Goal: Task Accomplishment & Management: Complete application form

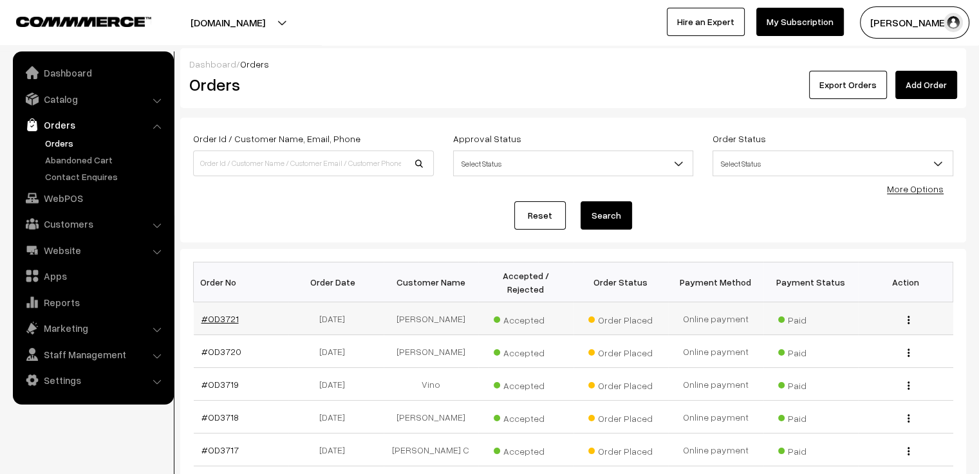
click at [227, 313] on link "#OD3721" at bounding box center [219, 318] width 37 height 11
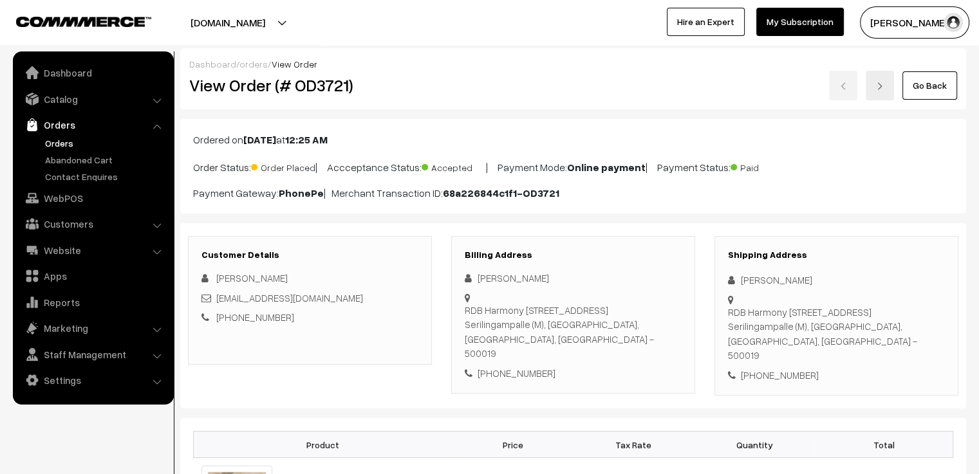
click at [943, 89] on link "Go Back" at bounding box center [929, 85] width 55 height 28
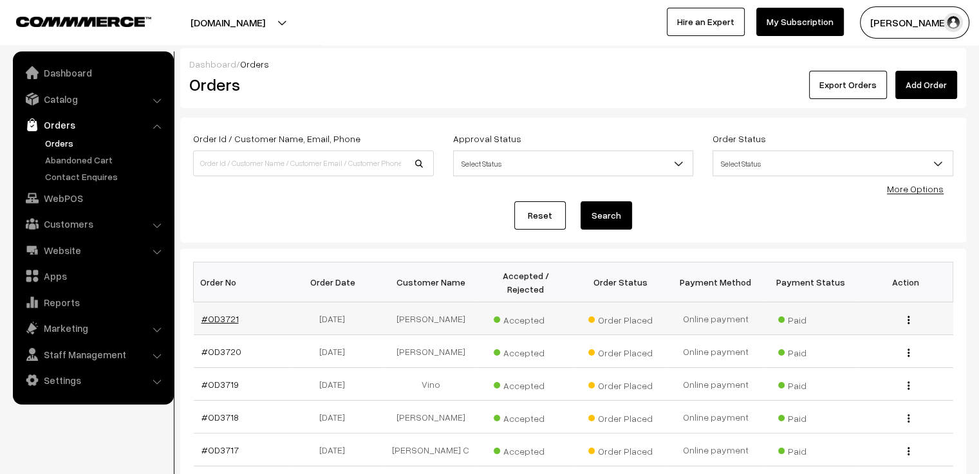
click at [228, 313] on link "#OD3721" at bounding box center [219, 318] width 37 height 11
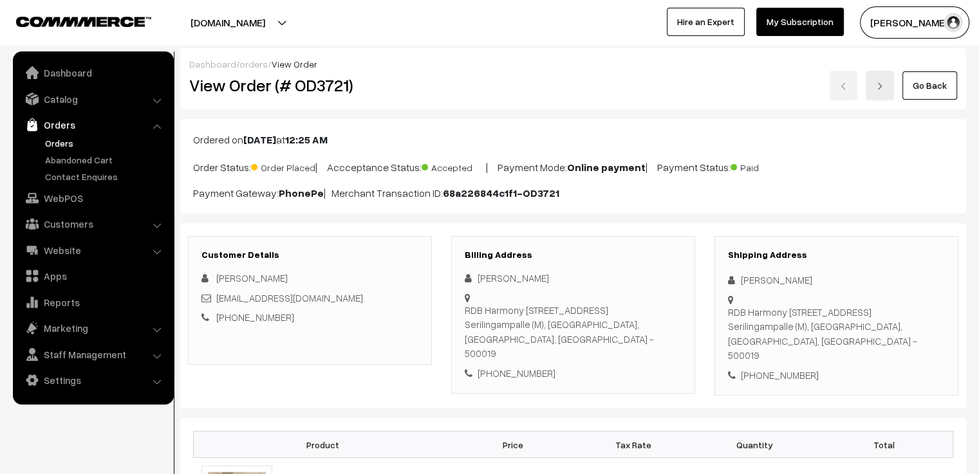
click at [939, 81] on link "Go Back" at bounding box center [929, 85] width 55 height 28
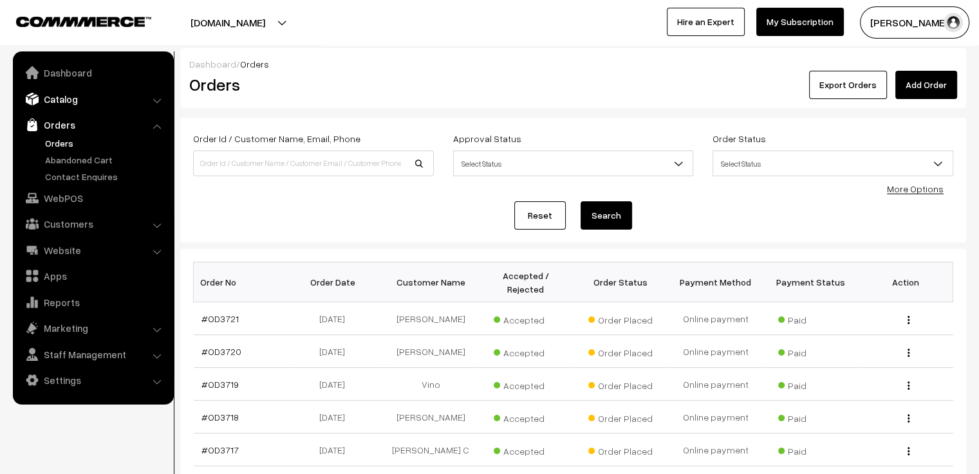
click at [75, 102] on link "Catalog" at bounding box center [92, 99] width 153 height 23
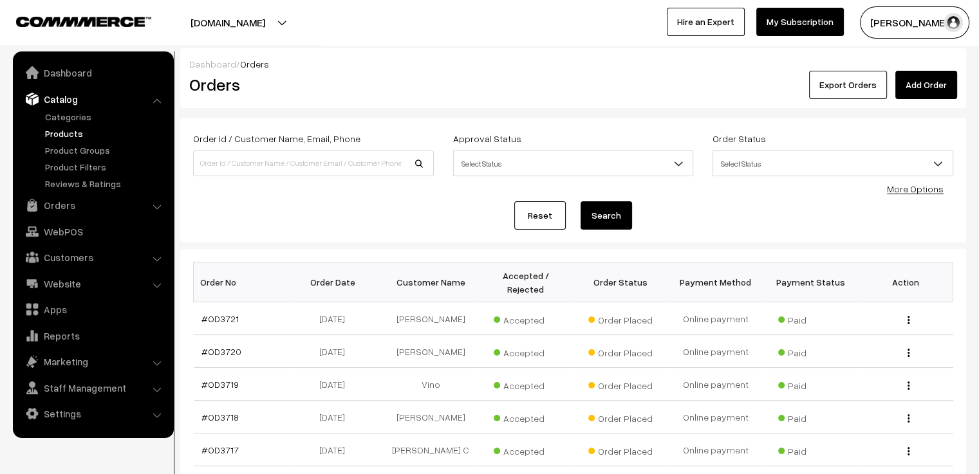
click at [57, 132] on link "Products" at bounding box center [105, 134] width 127 height 14
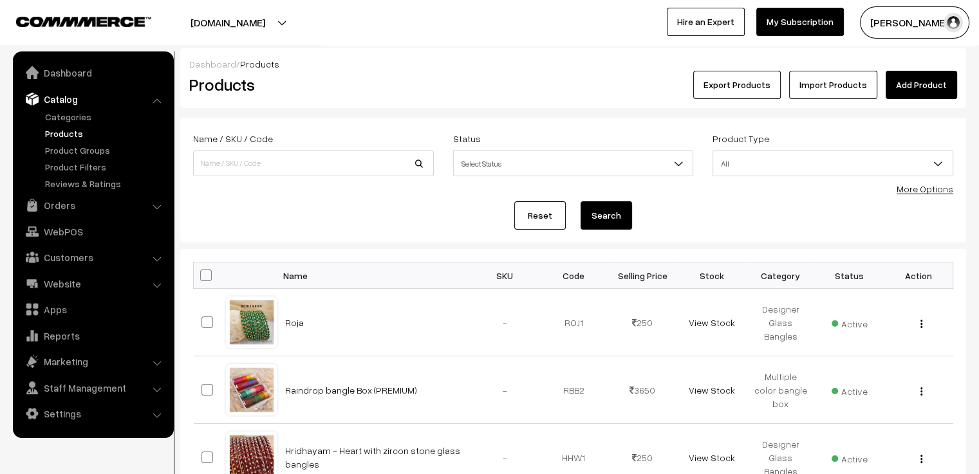
click at [927, 91] on link "Add Product" at bounding box center [921, 85] width 71 height 28
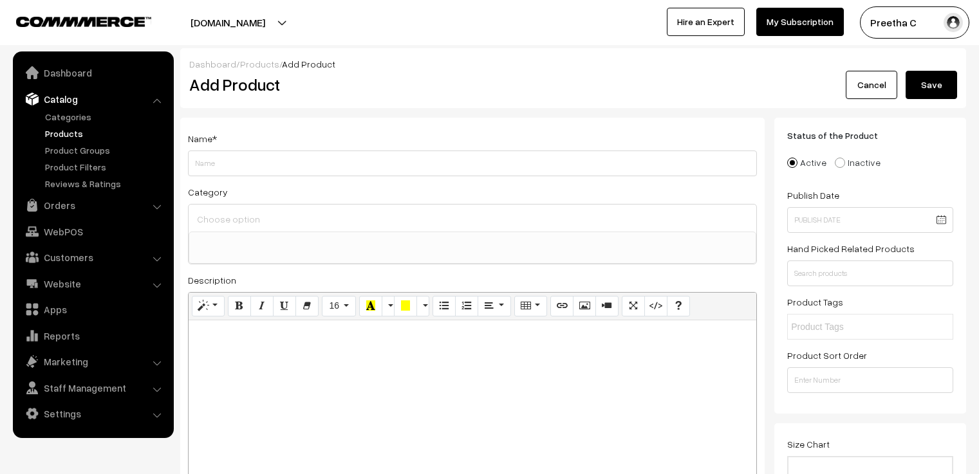
select select
drag, startPoint x: 239, startPoint y: 152, endPoint x: 202, endPoint y: 165, distance: 39.7
click at [202, 165] on input "Rathi" at bounding box center [472, 164] width 569 height 26
click at [216, 167] on input "Rathi" at bounding box center [472, 164] width 569 height 26
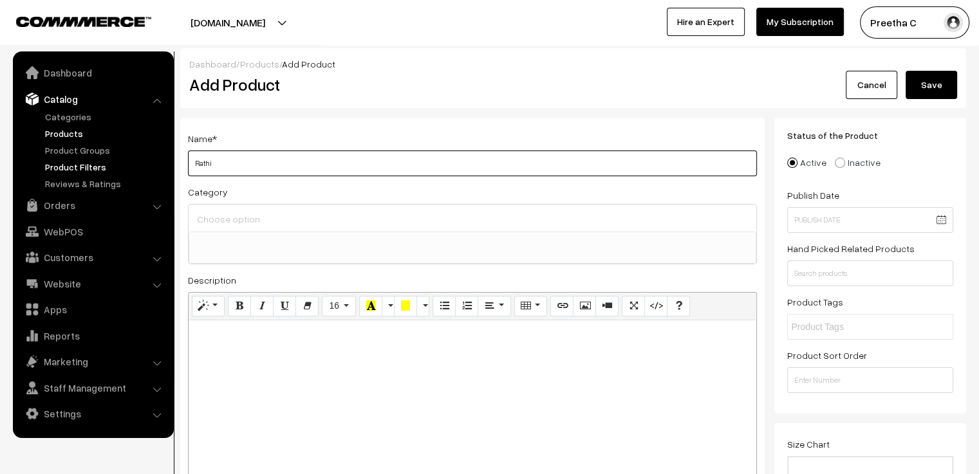
drag, startPoint x: 221, startPoint y: 160, endPoint x: 169, endPoint y: 160, distance: 52.8
type input "Madhuvathani - Hip Belt"
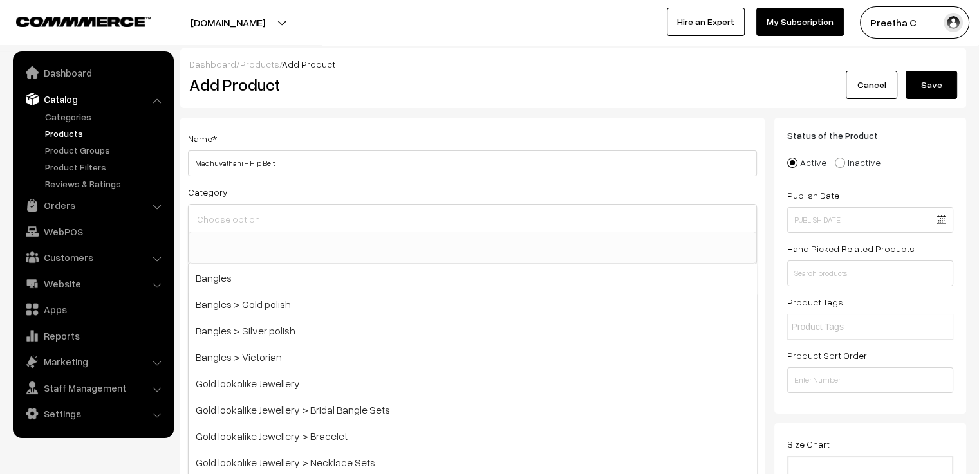
click at [328, 197] on div "Category Bangles Bangles > Gold polish Bangles > Silver polish Bangles > Victor…" at bounding box center [472, 224] width 569 height 80
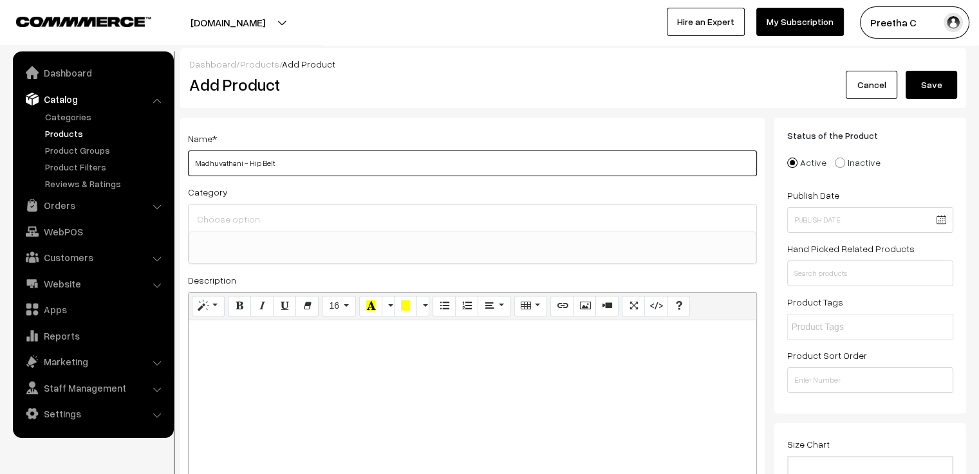
drag, startPoint x: 306, startPoint y: 163, endPoint x: 184, endPoint y: 161, distance: 122.3
click at [184, 161] on div "Name * Madhuvathani - Hip Belt Category Bangles Bangles > Gold polish Bangles >…" at bounding box center [472, 313] width 584 height 391
click at [271, 223] on input at bounding box center [472, 219] width 557 height 19
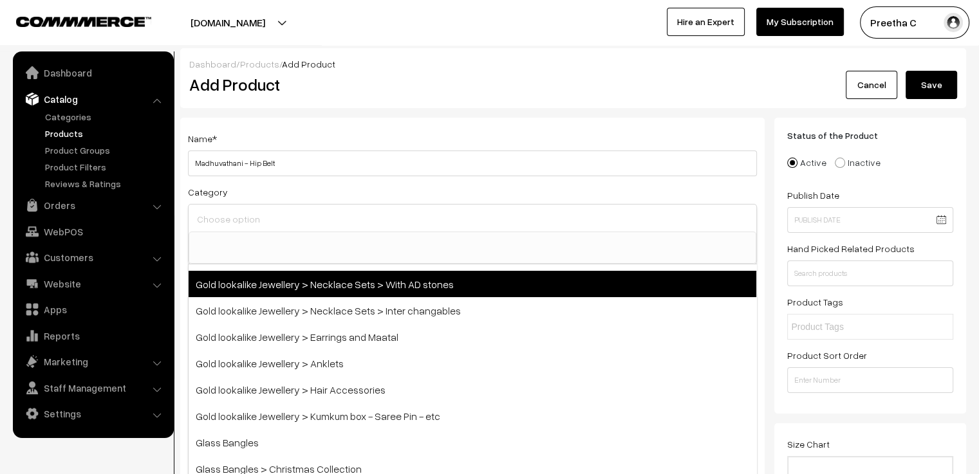
scroll to position [322, 0]
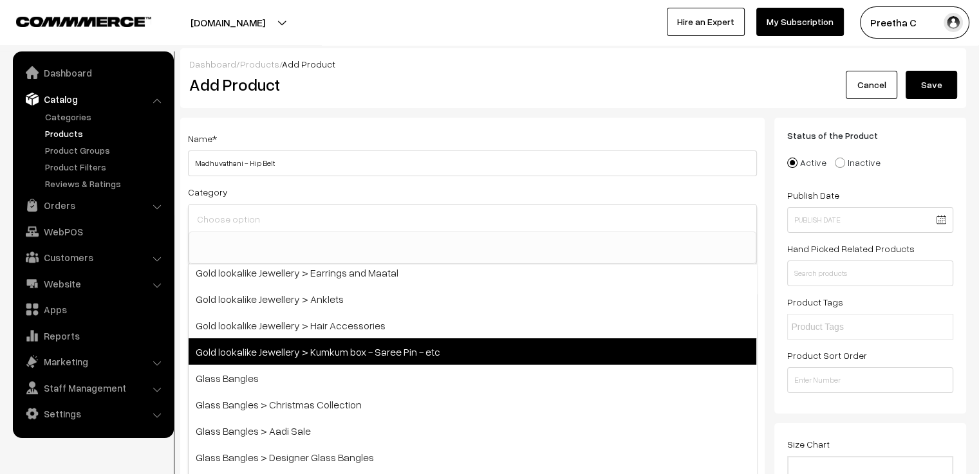
click at [426, 357] on span "Gold lookalike Jewellery > Kumkum box - Saree Pin - etc" at bounding box center [473, 352] width 568 height 26
select select "19"
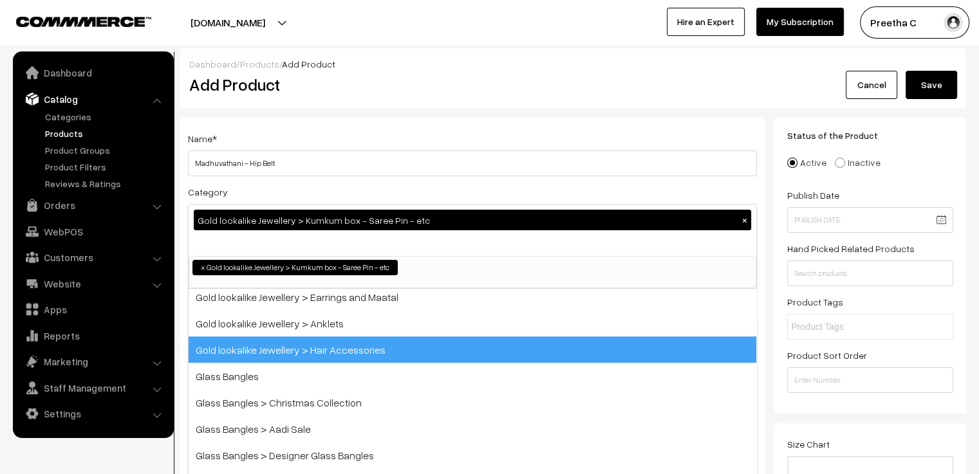
scroll to position [131, 0]
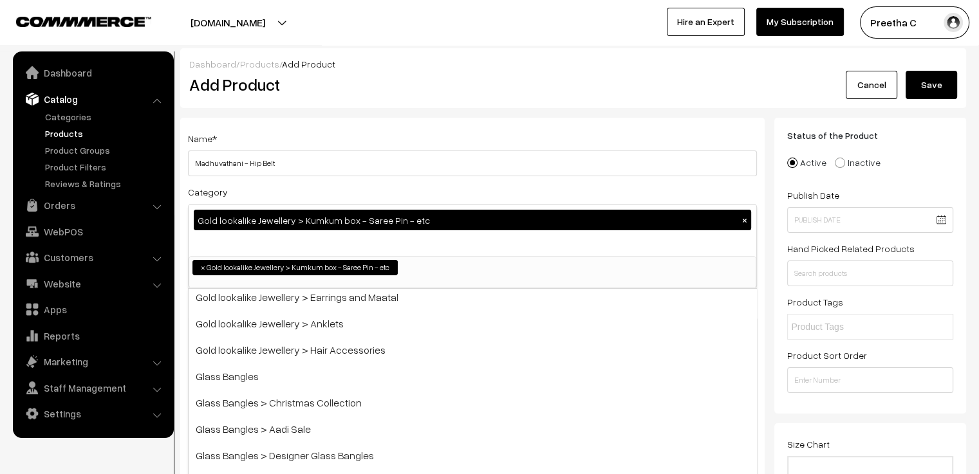
click at [481, 192] on div "Category Gold lookalike Jewellery > Kumkum box - Saree Pin - etc × Bangles Bang…" at bounding box center [472, 236] width 569 height 105
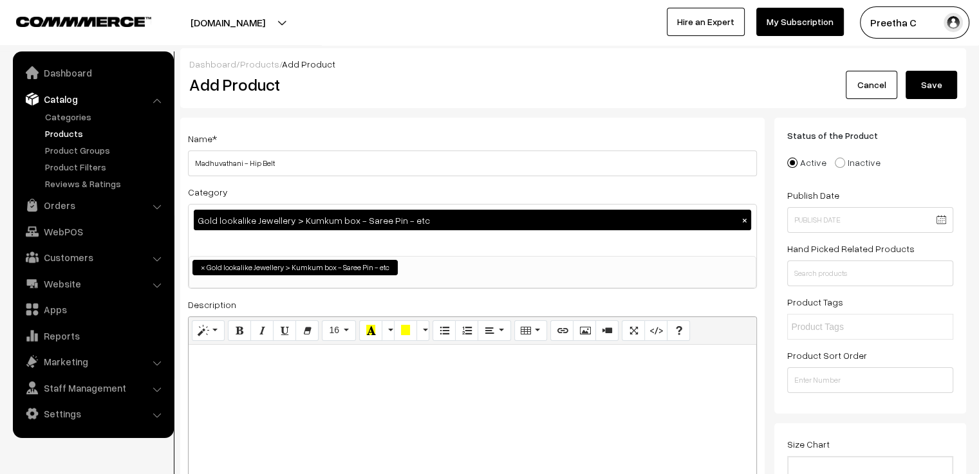
scroll to position [129, 0]
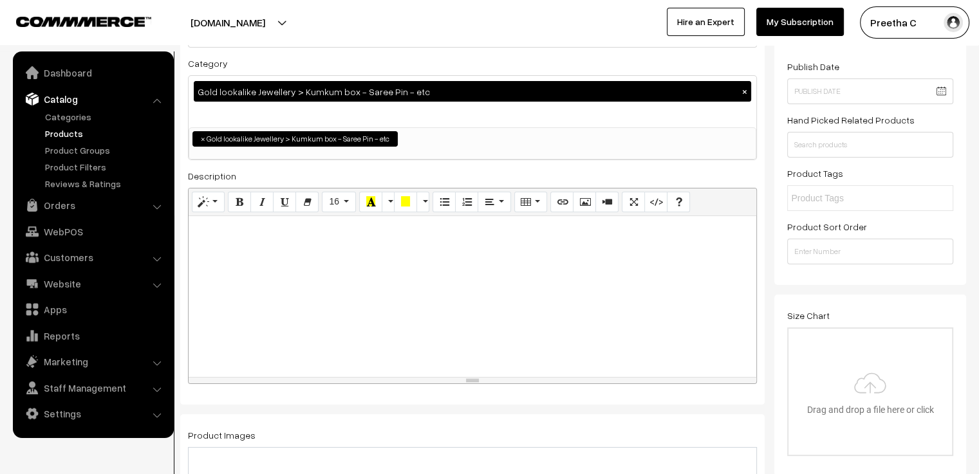
click at [246, 317] on div at bounding box center [473, 296] width 568 height 161
paste div
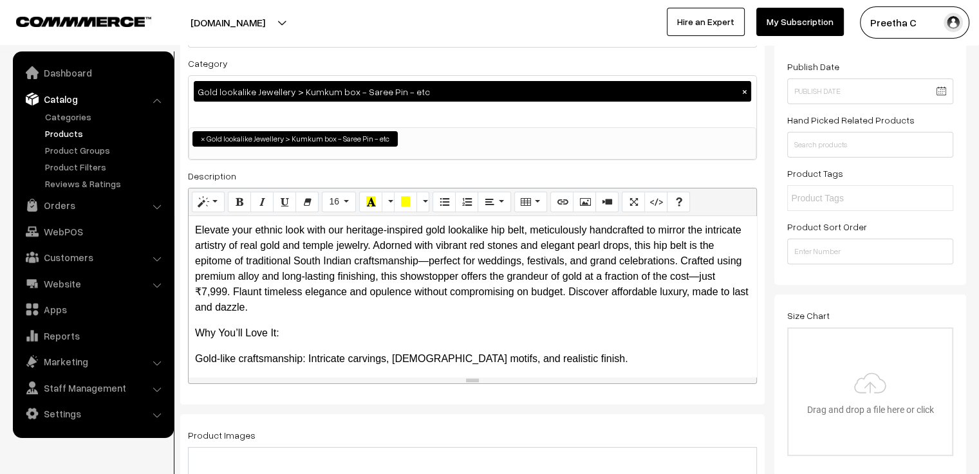
scroll to position [64, 0]
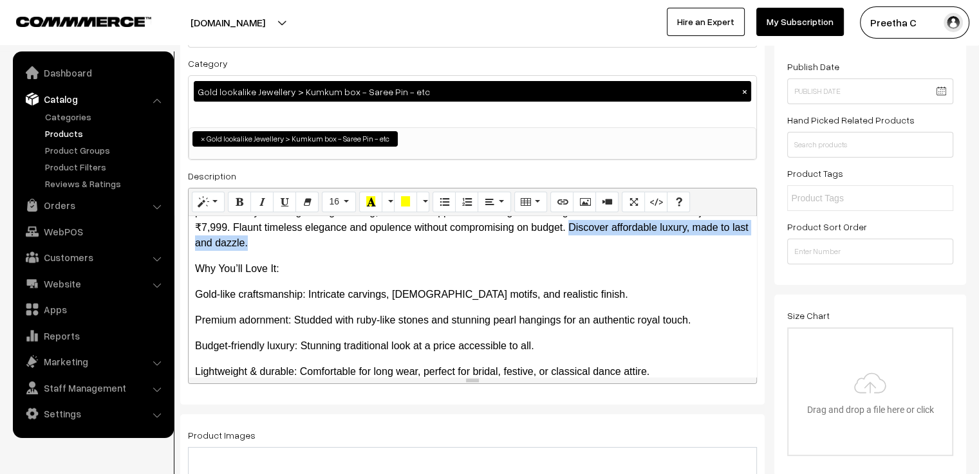
drag, startPoint x: 588, startPoint y: 229, endPoint x: 597, endPoint y: 250, distance: 22.5
click at [597, 250] on p "Elevate your ethnic look with our heritage-inspired gold lookalike hip belt, me…" at bounding box center [472, 204] width 555 height 93
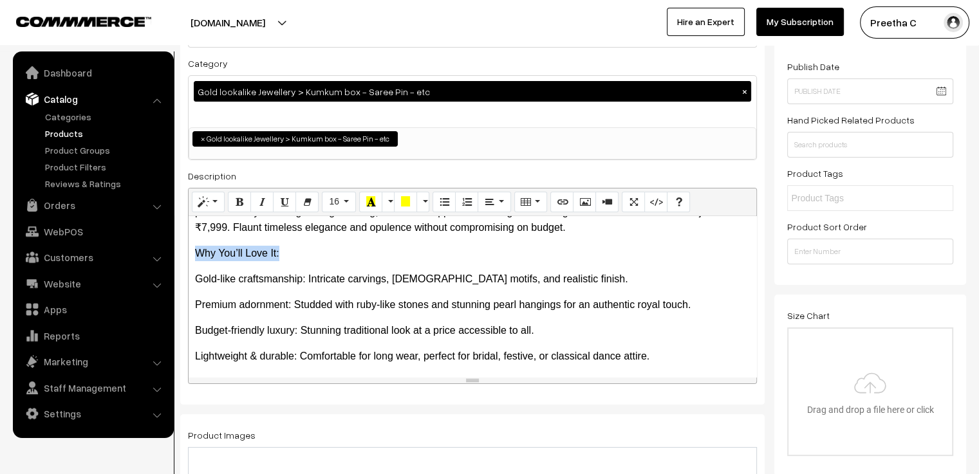
drag, startPoint x: 288, startPoint y: 248, endPoint x: 188, endPoint y: 255, distance: 100.7
click at [188, 255] on div "Drag image or text here Normal Quote Code Header 1 Header 2 Header 3 Header 4 H…" at bounding box center [472, 286] width 569 height 196
click at [233, 206] on button "Bold (CTRL+B)" at bounding box center [239, 202] width 23 height 21
drag, startPoint x: 238, startPoint y: 226, endPoint x: 215, endPoint y: 226, distance: 23.2
click at [215, 226] on p "Elevate your ethnic look with our heritage-inspired gold lookalike hip belt, me…" at bounding box center [472, 196] width 555 height 77
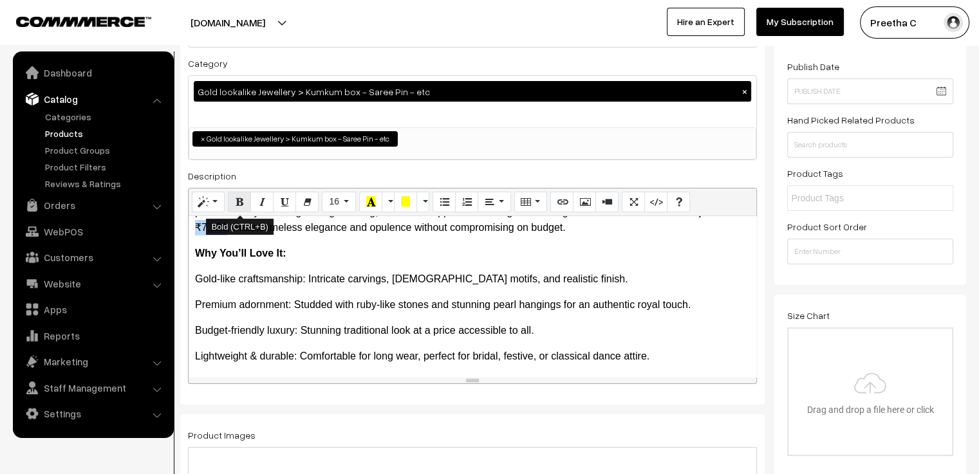
click at [243, 204] on icon "Bold (CTRL+B)" at bounding box center [239, 201] width 9 height 10
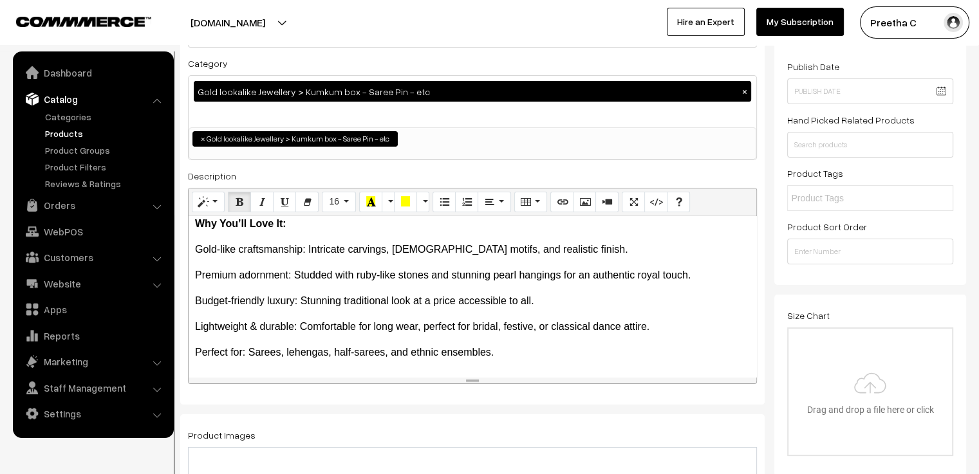
click at [304, 236] on div "Elevate your ethnic look with our heritage-inspired gold lookalike hip belt, me…" at bounding box center [473, 296] width 568 height 161
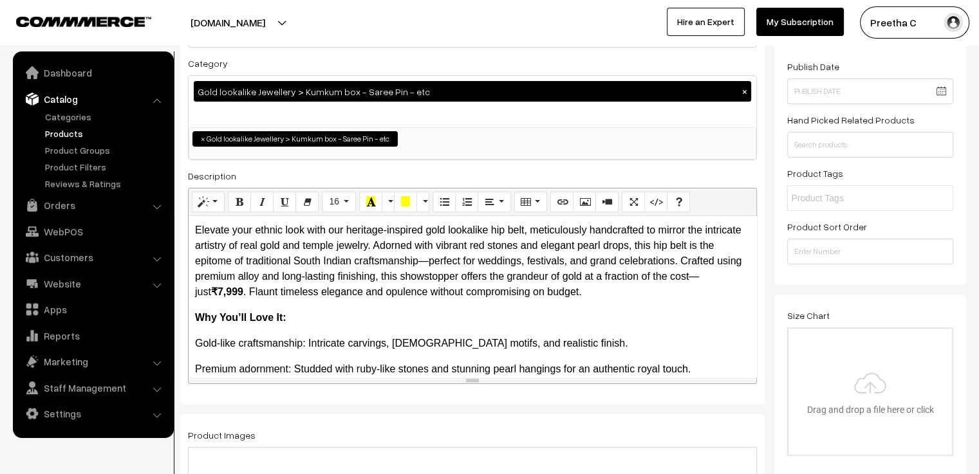
scroll to position [64, 0]
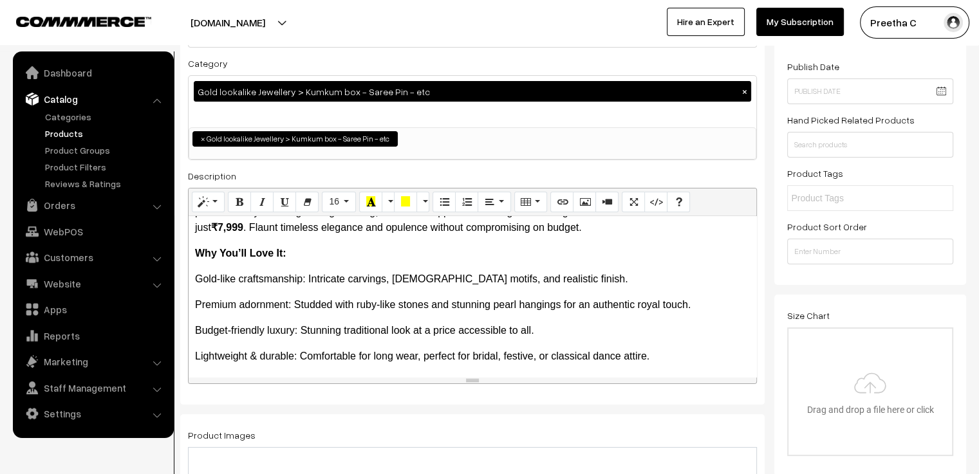
click at [375, 306] on p "Premium adornment: Studded with ruby-like stones and stunning pearl hangings fo…" at bounding box center [472, 304] width 555 height 15
drag, startPoint x: 369, startPoint y: 306, endPoint x: 358, endPoint y: 308, distance: 11.2
click at [358, 308] on p "Premium adornment: Studded with ruby-like stones and stunning pearl hangings fo…" at bounding box center [472, 304] width 555 height 15
drag, startPoint x: 394, startPoint y: 306, endPoint x: 357, endPoint y: 303, distance: 37.5
click at [357, 303] on p "Premium adornment: Studded with ruby-like stones and stunning pearl hangings fo…" at bounding box center [472, 304] width 555 height 15
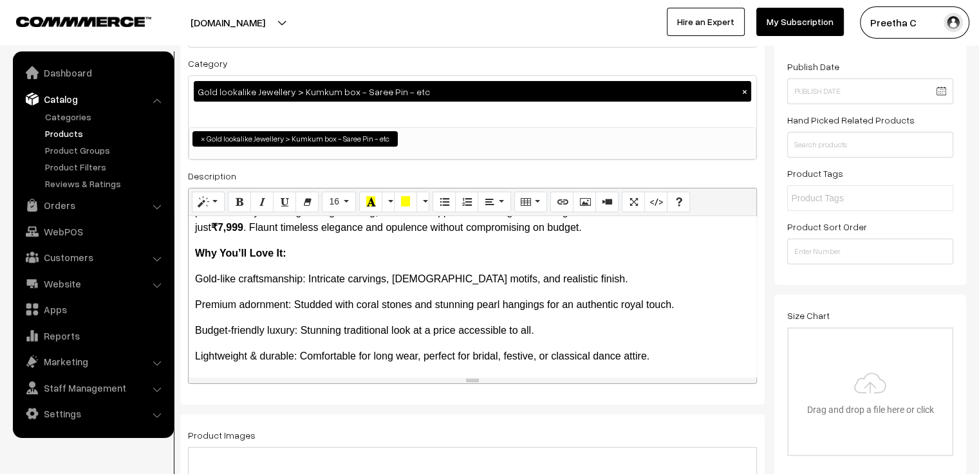
click at [358, 308] on p "Premium adornment: Studded with coral stones and stunning pearl hangings for an…" at bounding box center [472, 304] width 555 height 15
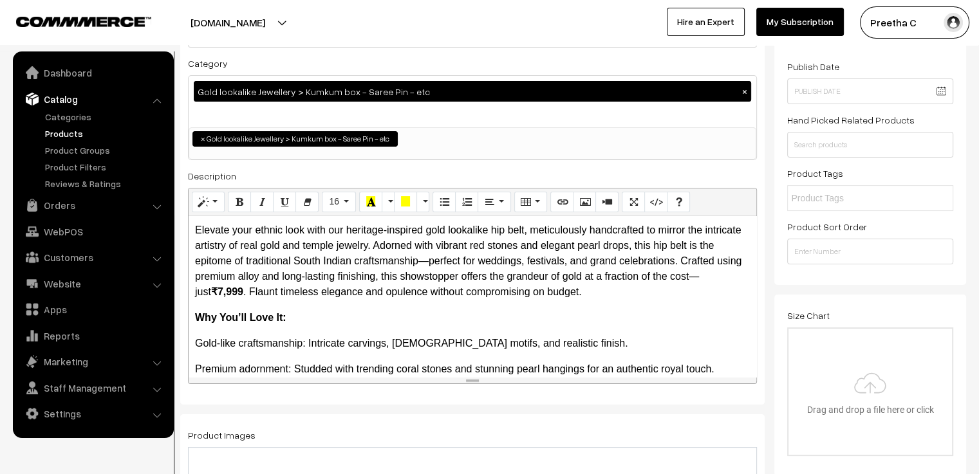
click at [507, 247] on p "Elevate your ethnic look with our heritage-inspired gold lookalike hip belt, me…" at bounding box center [472, 261] width 555 height 77
click at [525, 249] on p "Elevate your ethnic look with our heritage-inspired gold lookalike hip belt, me…" at bounding box center [472, 261] width 555 height 77
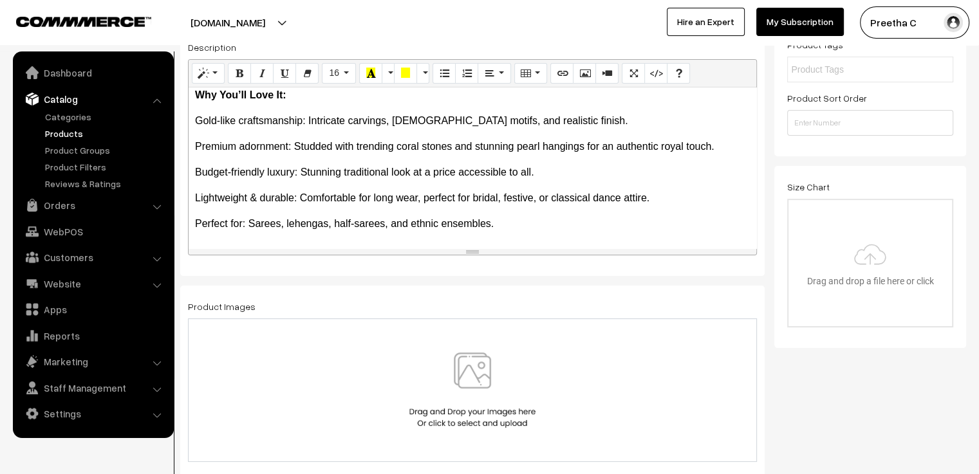
scroll to position [386, 0]
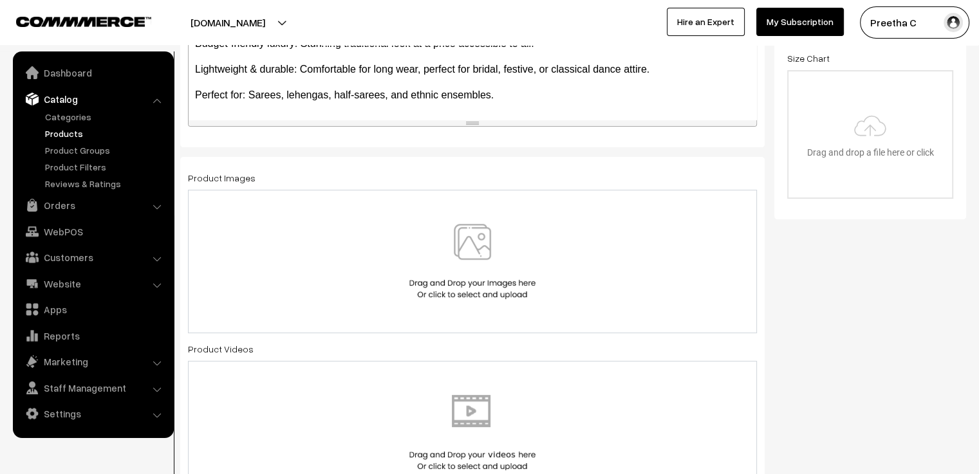
click at [470, 294] on img at bounding box center [472, 261] width 133 height 75
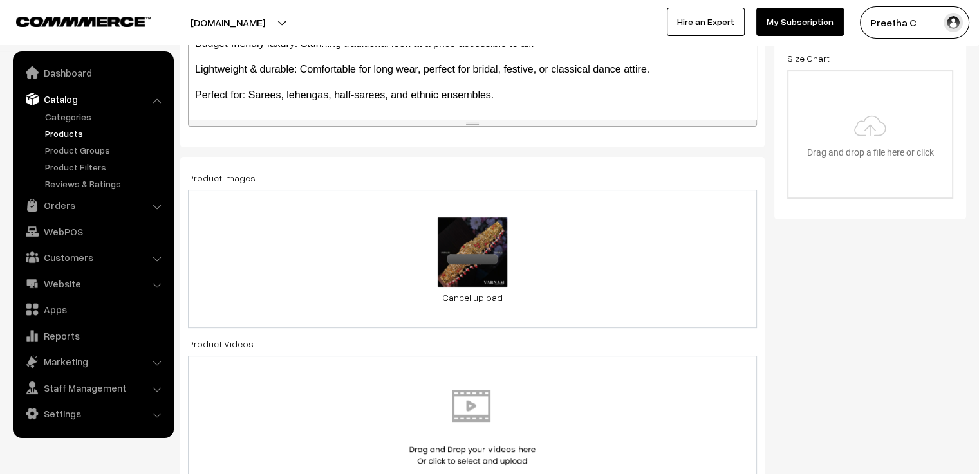
click at [581, 259] on div "0.1 MB 6.jpg Check Error Cancel upload" at bounding box center [472, 259] width 569 height 138
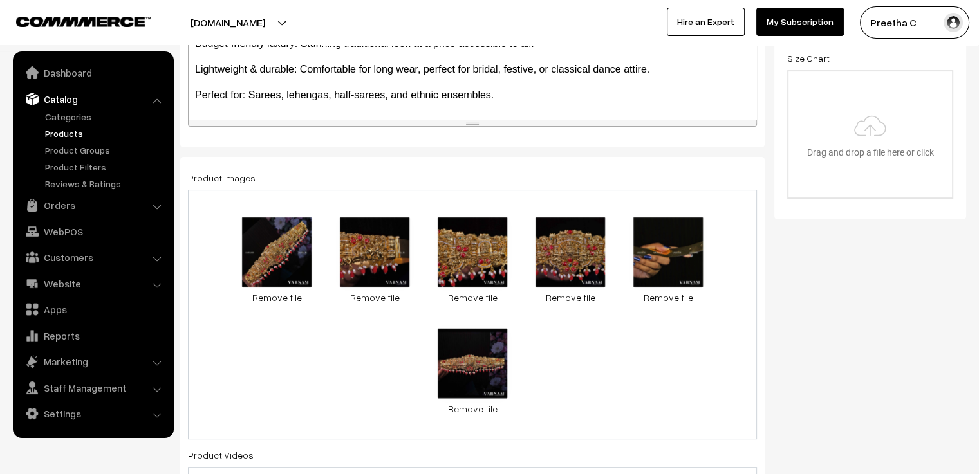
scroll to position [451, 0]
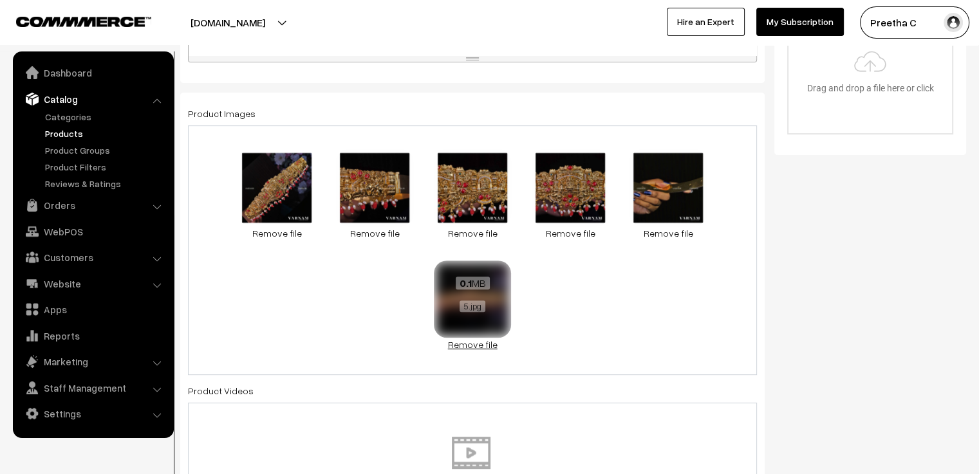
click at [488, 349] on link "Remove file" at bounding box center [472, 345] width 77 height 14
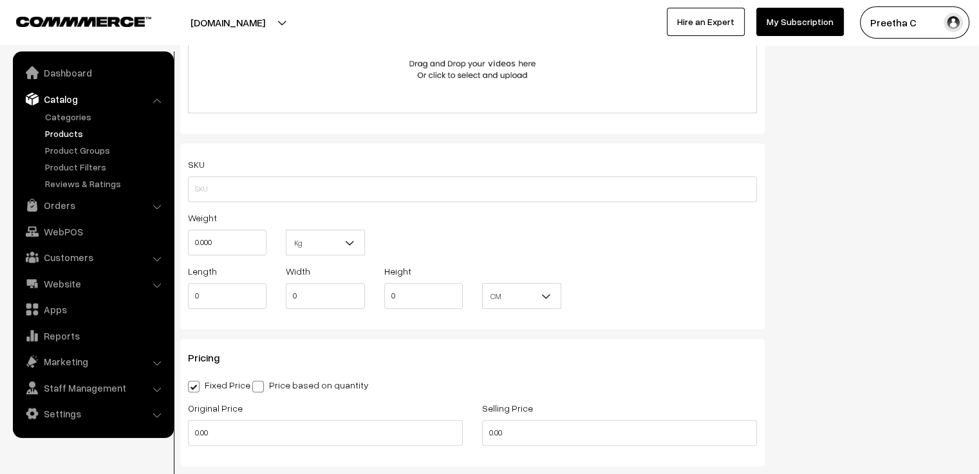
scroll to position [837, 0]
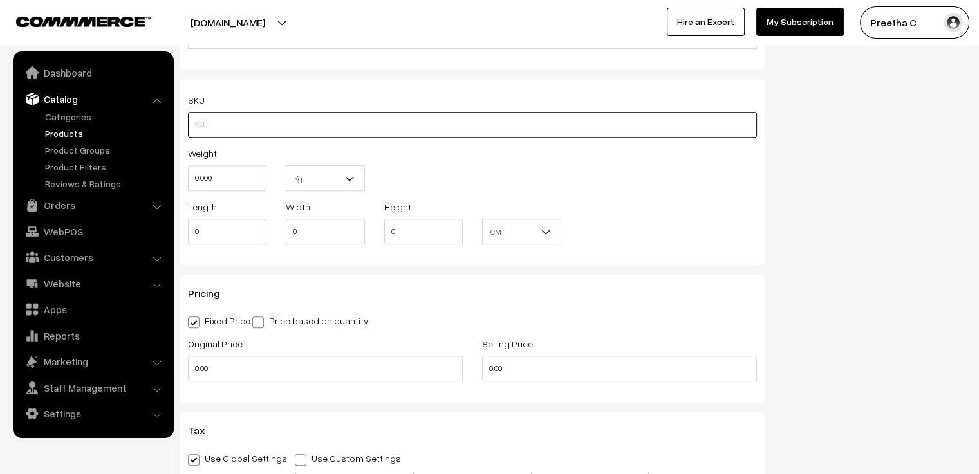
click at [317, 125] on input "text" at bounding box center [472, 125] width 569 height 26
type input "GLKHBMA1"
click at [482, 156] on div "Weight 0.000 Kg Kg" at bounding box center [472, 171] width 588 height 53
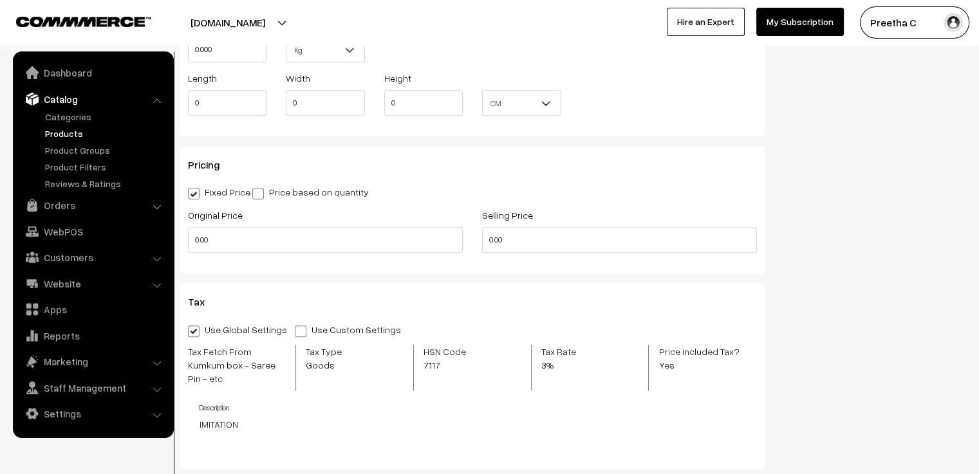
scroll to position [1030, 0]
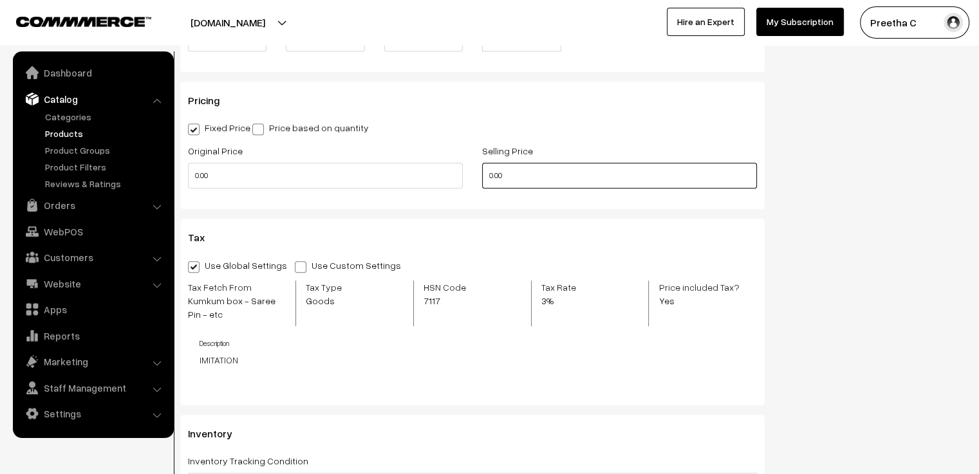
click at [490, 180] on input "0.00" at bounding box center [619, 176] width 275 height 26
type input "7999"
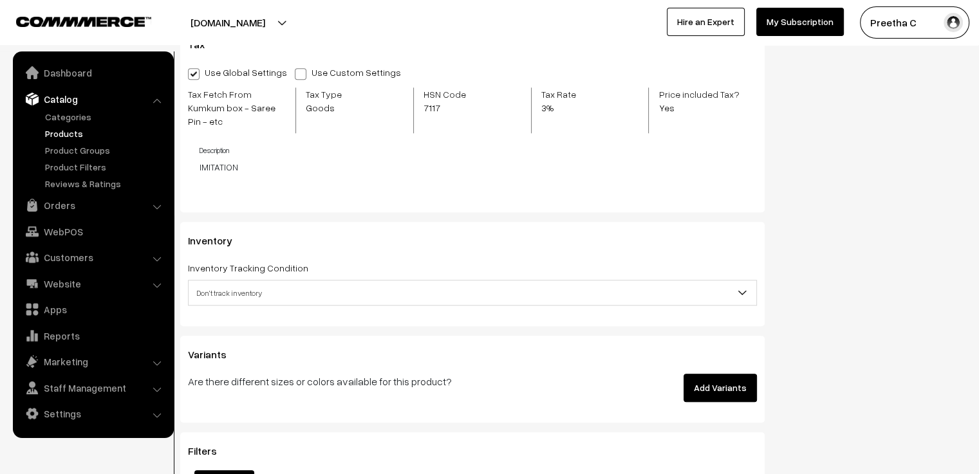
scroll to position [1287, 0]
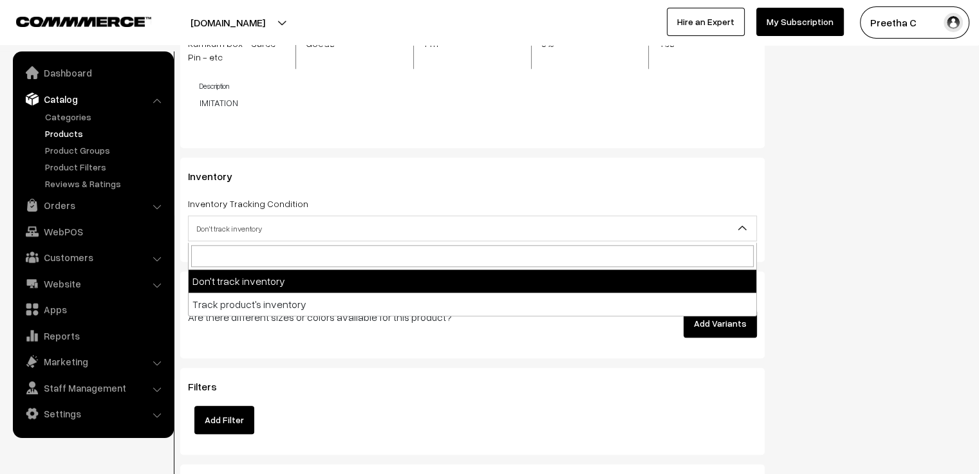
click at [497, 232] on span "Don't track inventory" at bounding box center [473, 229] width 568 height 23
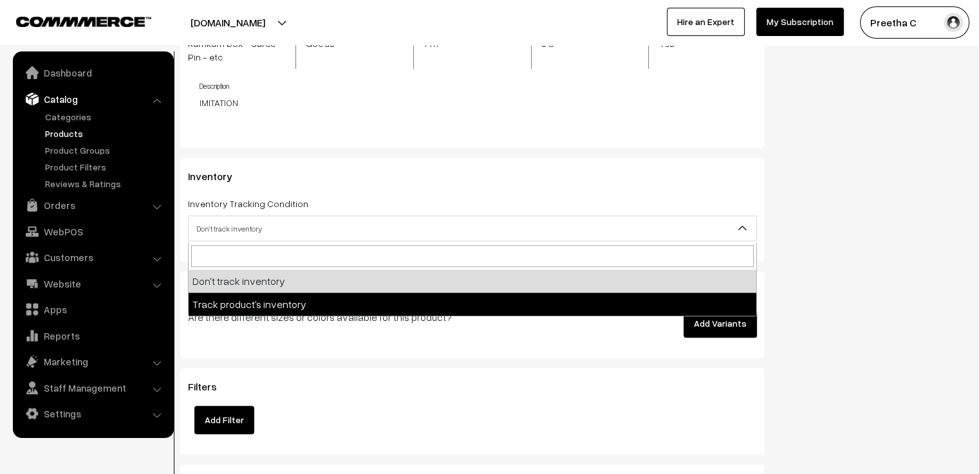
select select "2"
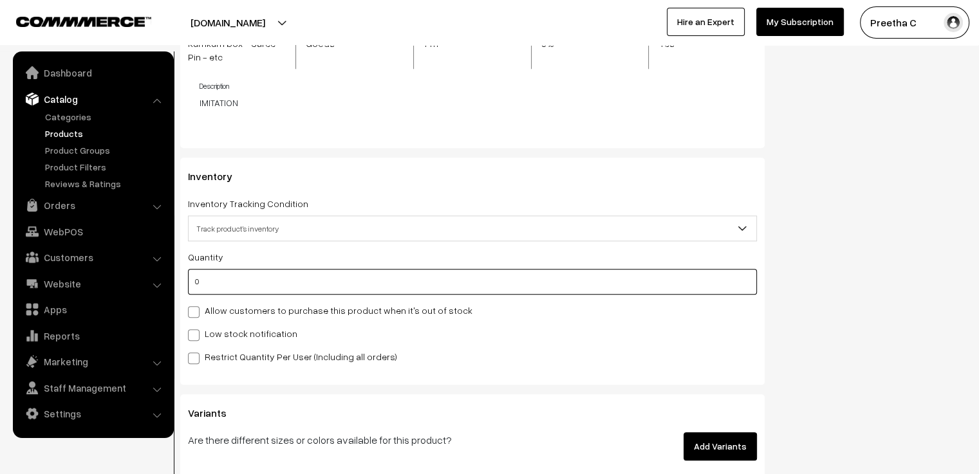
drag, startPoint x: 216, startPoint y: 284, endPoint x: 196, endPoint y: 292, distance: 22.0
click at [189, 288] on input "0" at bounding box center [472, 282] width 569 height 26
drag, startPoint x: 302, startPoint y: 281, endPoint x: 188, endPoint y: 294, distance: 114.7
click at [188, 294] on input "0" at bounding box center [472, 282] width 569 height 26
type input "1"
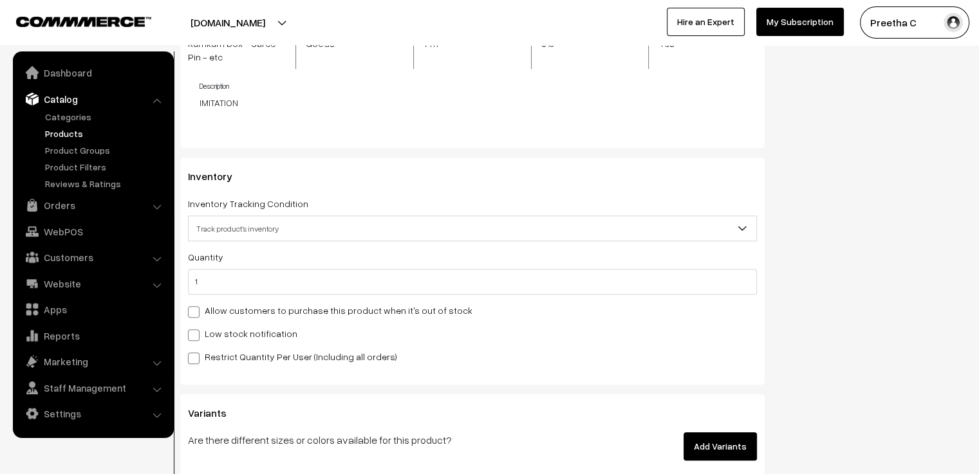
click at [488, 317] on div "Allow customers to purchase this product when it's out of stock" at bounding box center [472, 309] width 569 height 15
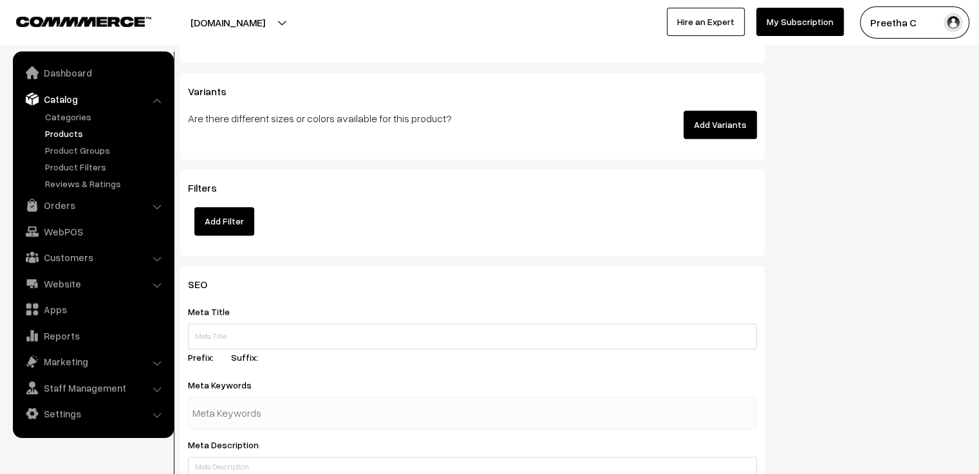
scroll to position [1673, 0]
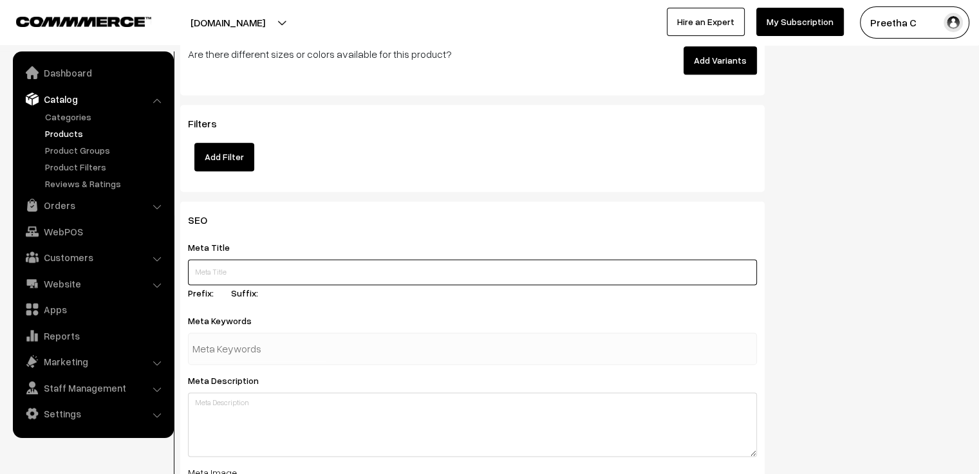
click at [261, 274] on input "text" at bounding box center [472, 272] width 569 height 26
paste input "Gold Lookalike Hip Belt Under 7999 | South Indian Bridal Vaddanam | Imitation G…"
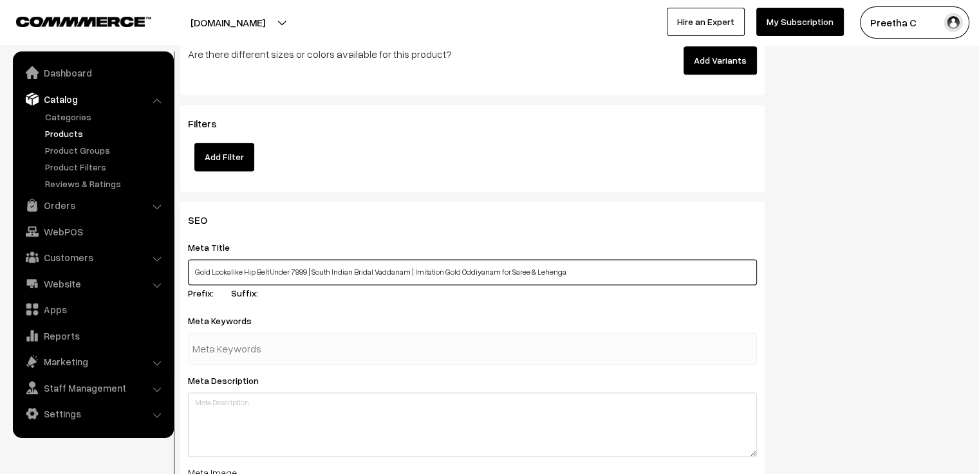
type input "Gold Lookalike Hip Belt Under 7999 | South Indian Bridal Vaddanam | Imitation G…"
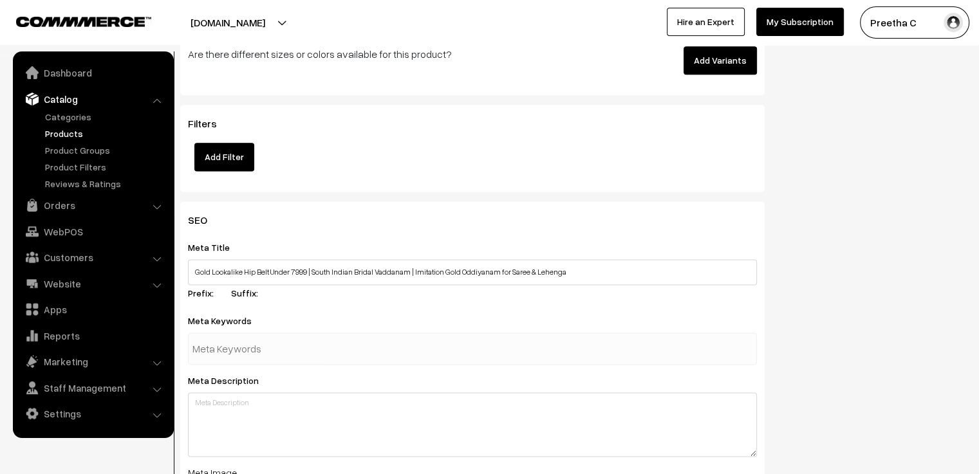
click at [295, 348] on input "text" at bounding box center [259, 349] width 134 height 26
click at [268, 405] on textarea at bounding box center [472, 425] width 569 height 64
paste textarea "Shop premium gold lookalike hip belt with temple jewelry design and intricate d…"
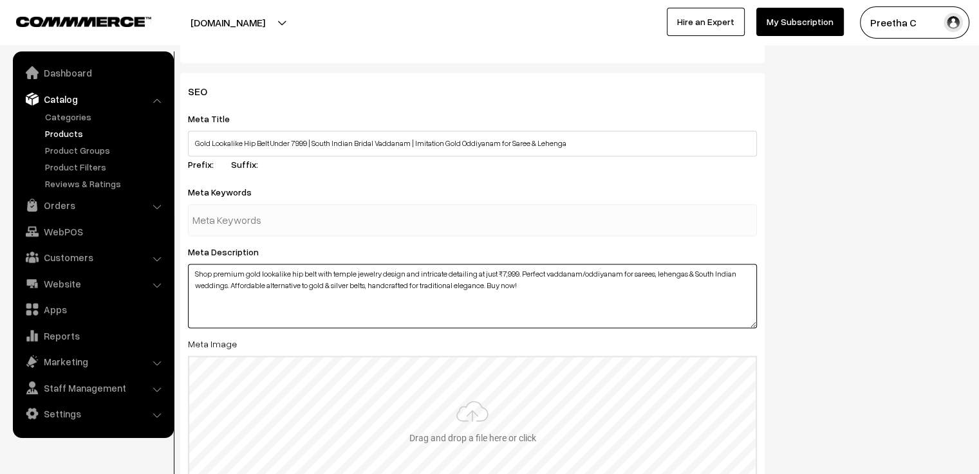
scroll to position [1866, 0]
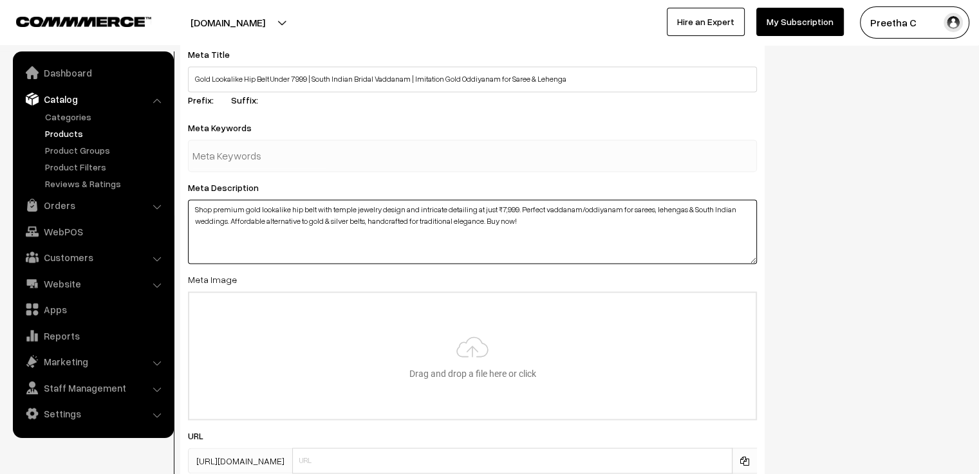
type textarea "Shop premium gold lookalike hip belt with temple jewelry design and intricate d…"
click at [331, 157] on div at bounding box center [472, 156] width 569 height 32
click at [270, 162] on input "text" at bounding box center [259, 156] width 134 height 26
paste input "hip belt, vaddanam, oddiyanam, gold lookalike hip belt, imitation gold belt, So…"
type input "hip belt, vaddanam, oddiyanam, gold lookalike hip belt, imitation gold belt, So…"
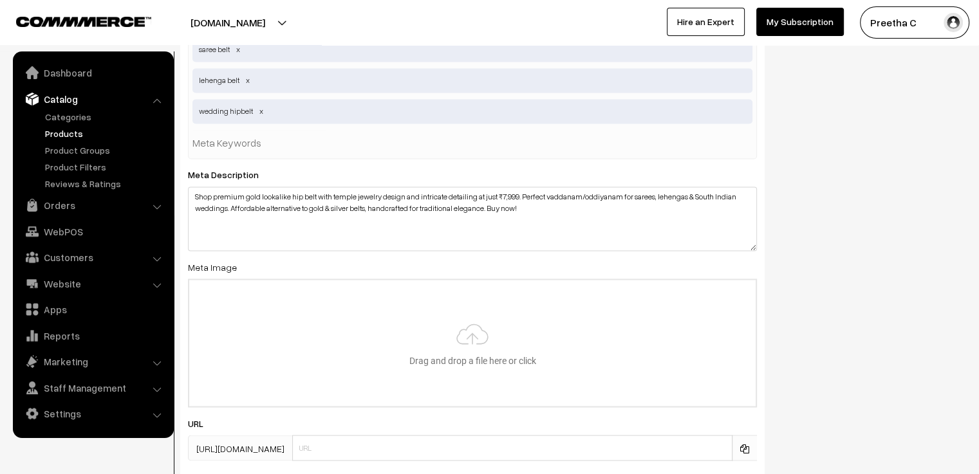
scroll to position [2124, 0]
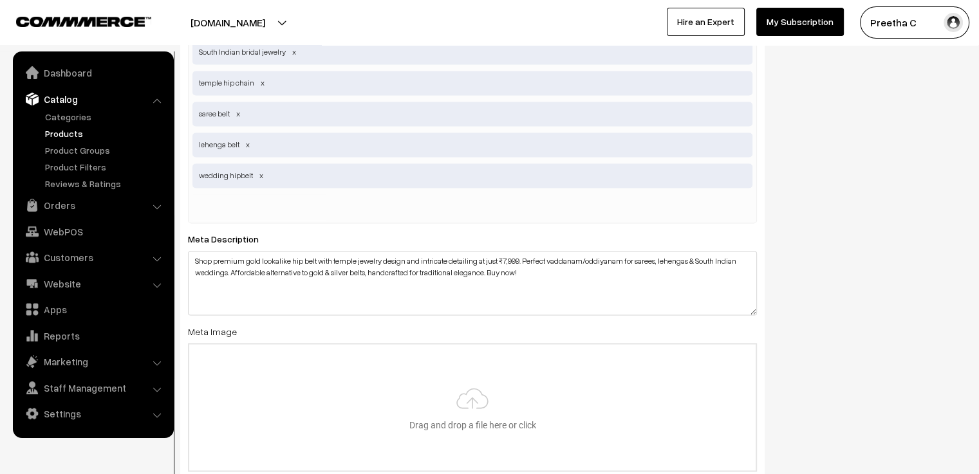
paste input "पेटी, कमरबंद, कमर पट्टा, सोने जैसी पेटी"
type input "पेटी, कमरबंद, कमर पट्टा, सोने जैसी पेटी"
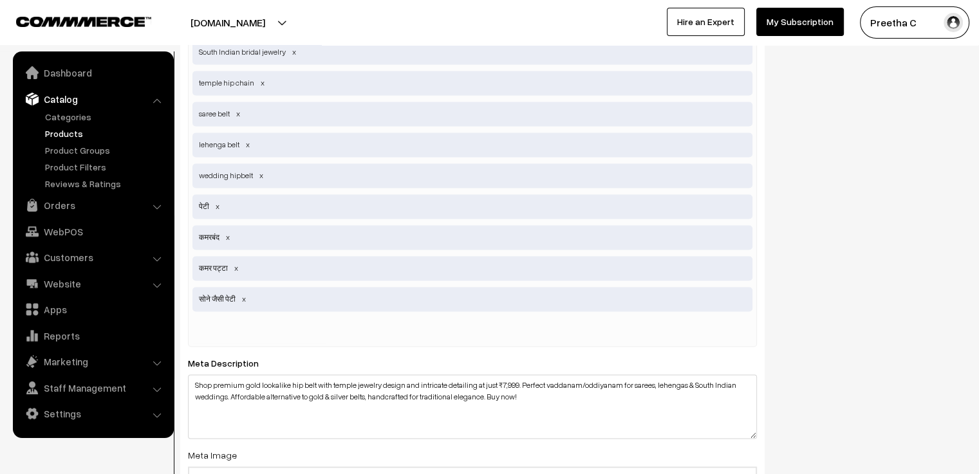
paste input "Oddiyanam"
type input "Oddiyanam"
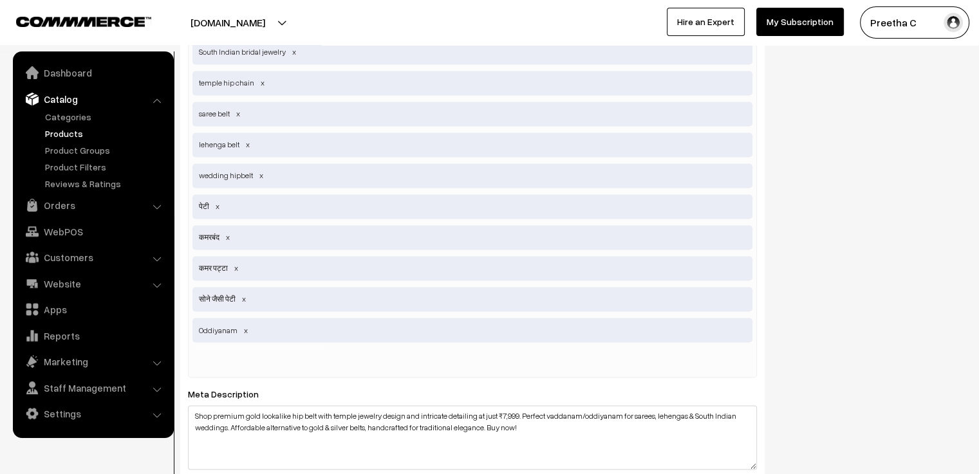
paste input "Vaddanam"
type input "Vaddanam"
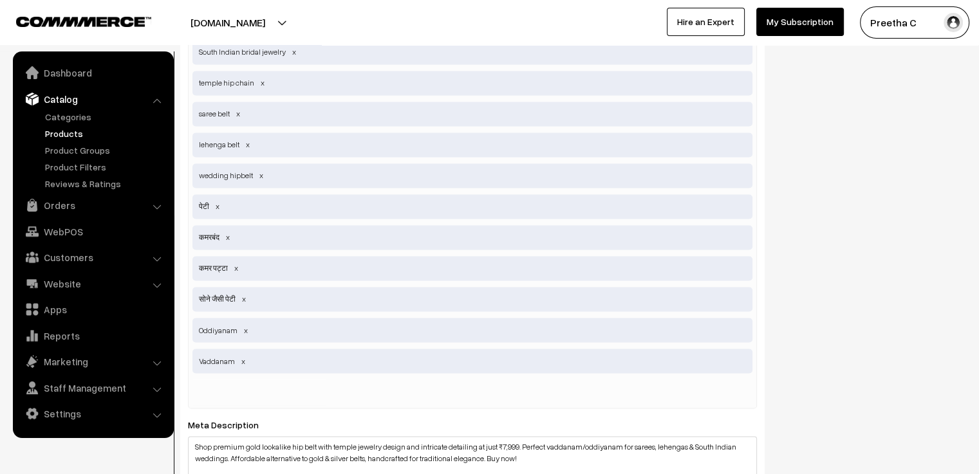
paste input "Odyana"
type input "Odyana"
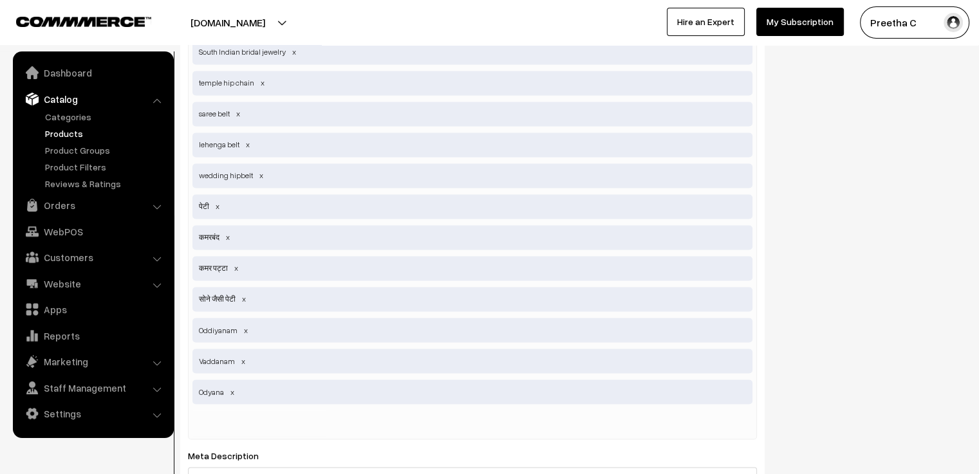
paste input "Odiyanam"
type input "Odiyanam"
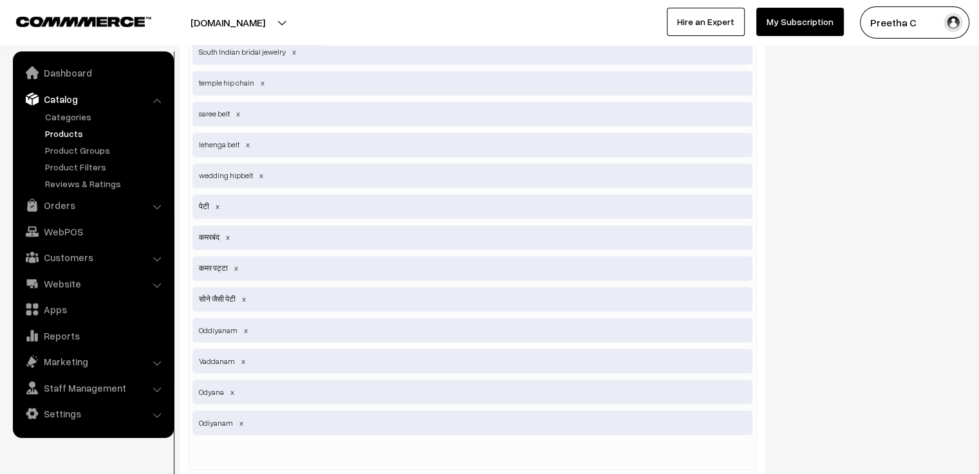
paste input "ഒടിയാണം"
type input "ഒടിയാണം"
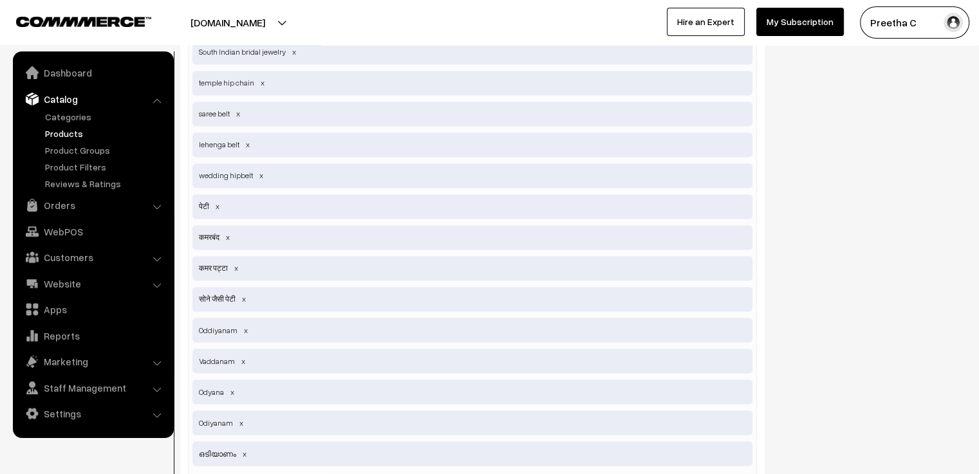
scroll to position [2317, 0]
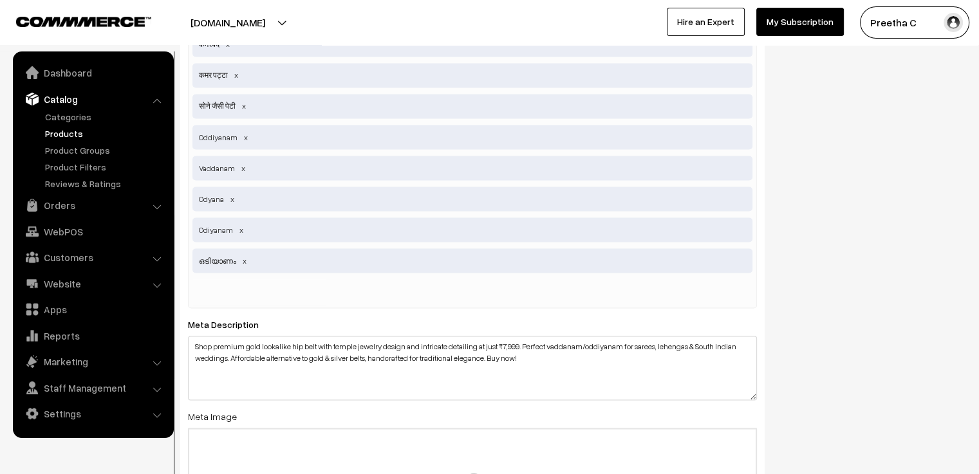
paste input "Komorbondho"
type input "Komorbondho"
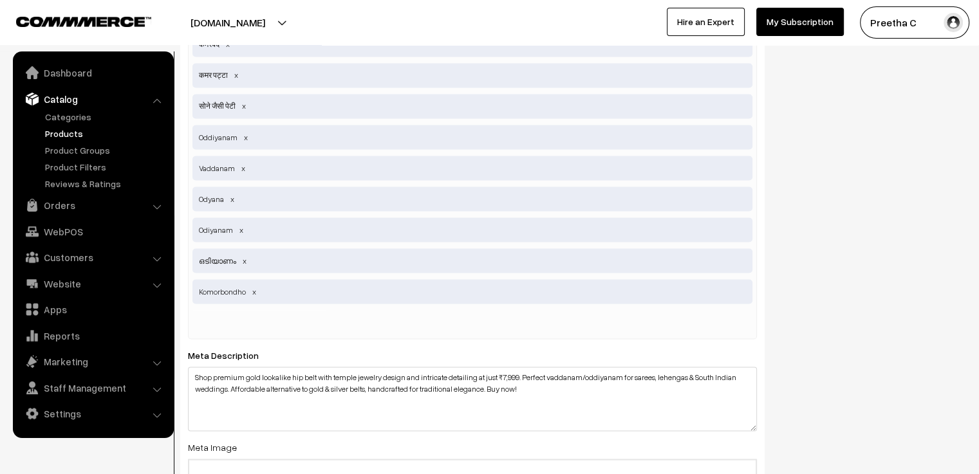
paste input "کمر پٹہ، سونے جیسا کمر پٹہ"
type input "کمر پٹہ، سونے جیسا کمر پٹہ"
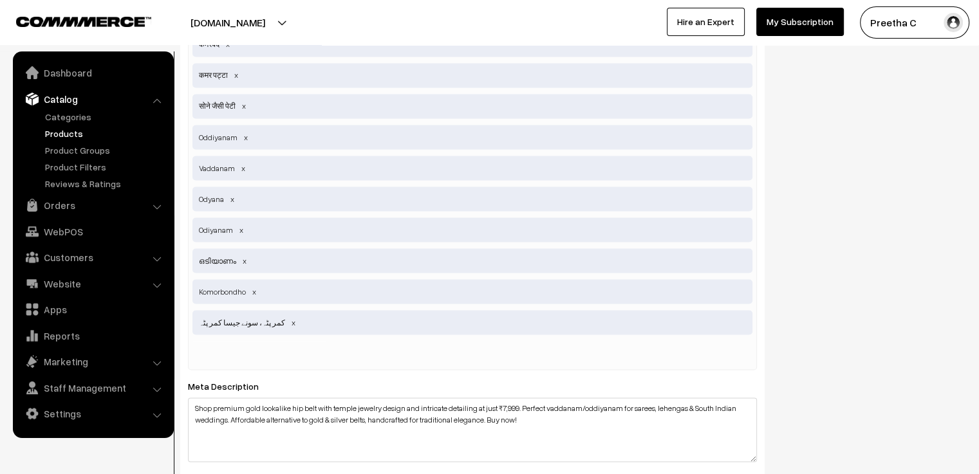
paste input "કંમરપટ્ટો, સોનાની જેમના કંમરપટ્ટા"
type input "કંમરપટ્ટો, સોનાની જેમના કંમરપટ્ટા"
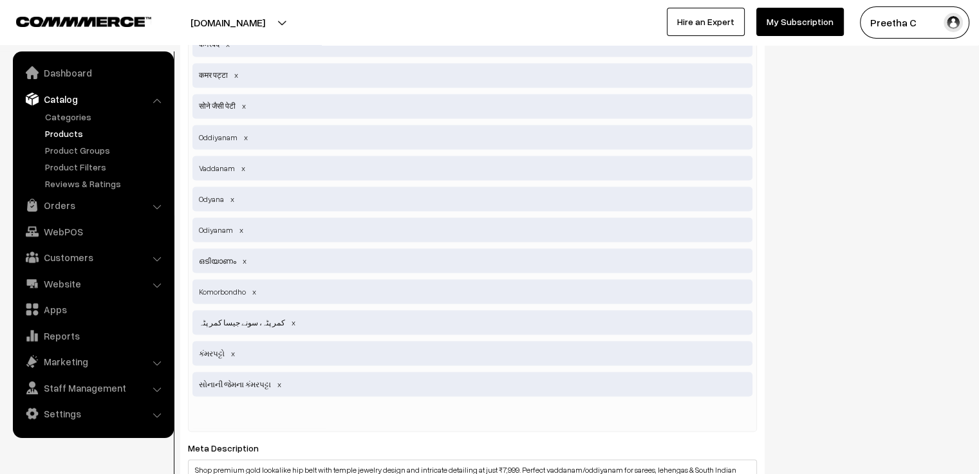
paste input "ਕਮਰਬੰਦ, ਸੋਨੇ ਵਰਗਾ ਕਮਰਬੰਦ"
type input "ਕਮਰਬੰਦ, ਸੋਨੇ ਵਰਗਾ ਕਮਰਬੰਦ"
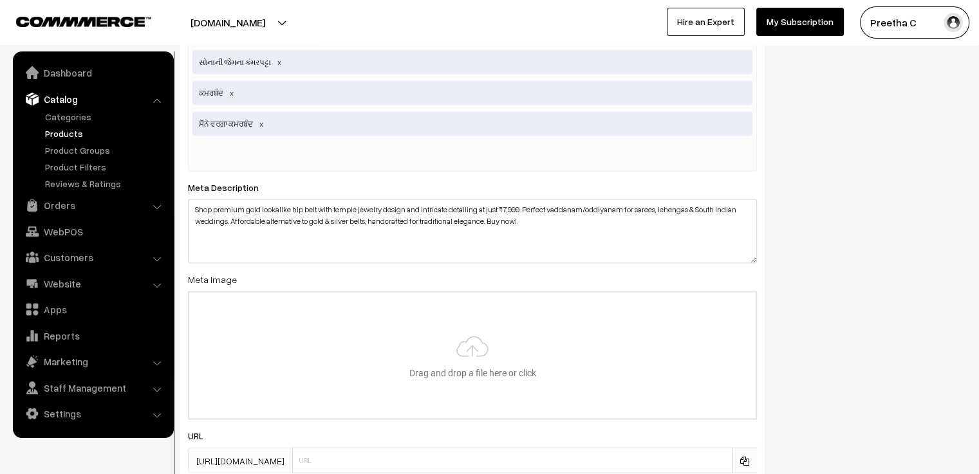
scroll to position [2703, 0]
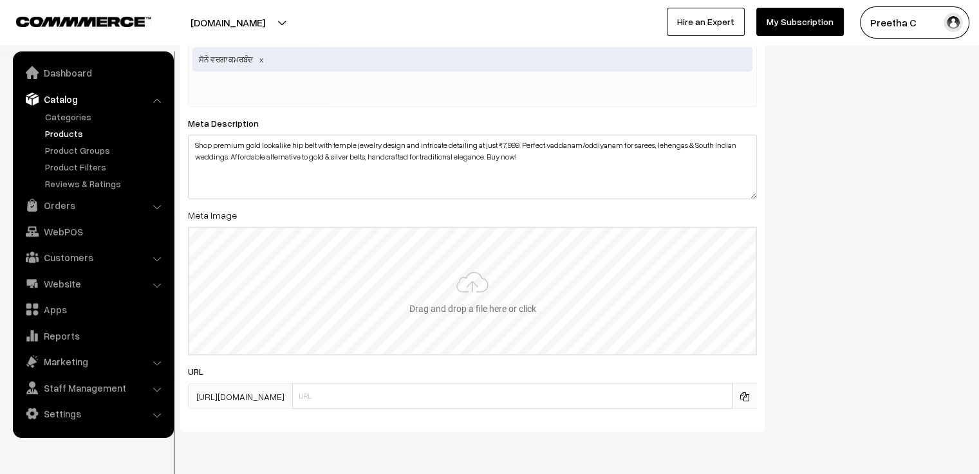
click at [474, 274] on input "file" at bounding box center [472, 291] width 566 height 126
type input "C:\fakepath\3.jpg"
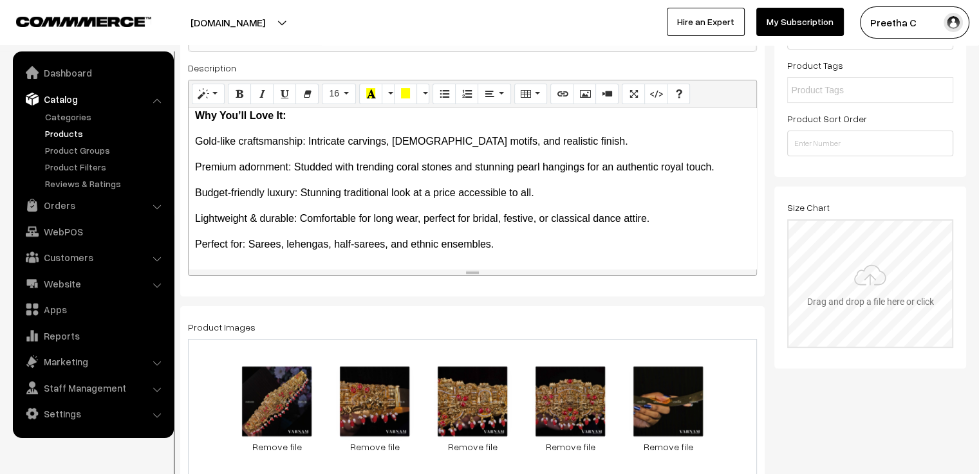
scroll to position [0, 0]
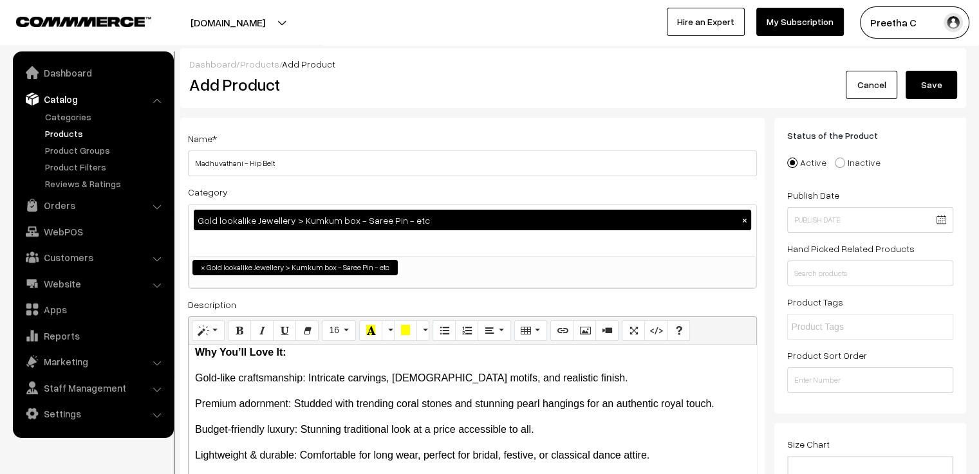
click at [930, 87] on button "Save" at bounding box center [931, 85] width 51 height 28
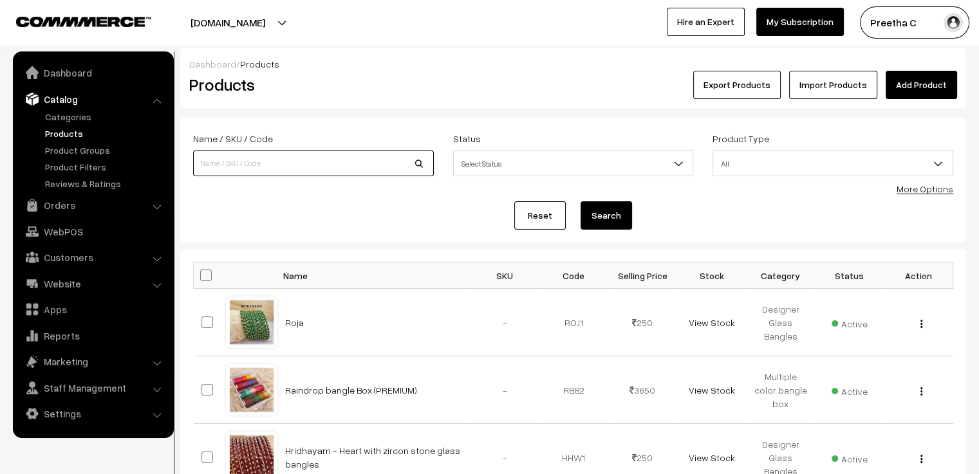
click at [299, 169] on input at bounding box center [313, 164] width 241 height 26
type input "r"
type input "pari"
click at [581, 201] on button "Search" at bounding box center [606, 215] width 51 height 28
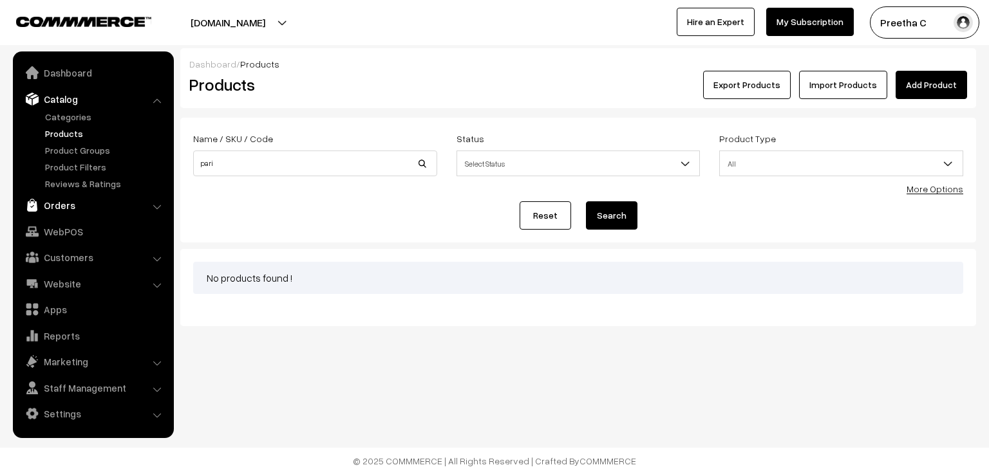
click at [64, 206] on link "Orders" at bounding box center [92, 205] width 153 height 23
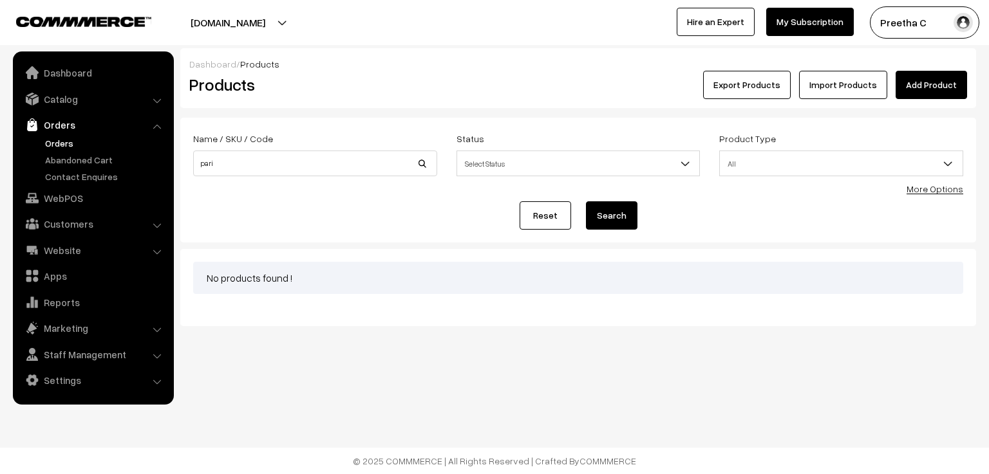
click at [57, 145] on link "Orders" at bounding box center [105, 143] width 127 height 14
